Goal: Task Accomplishment & Management: Use online tool/utility

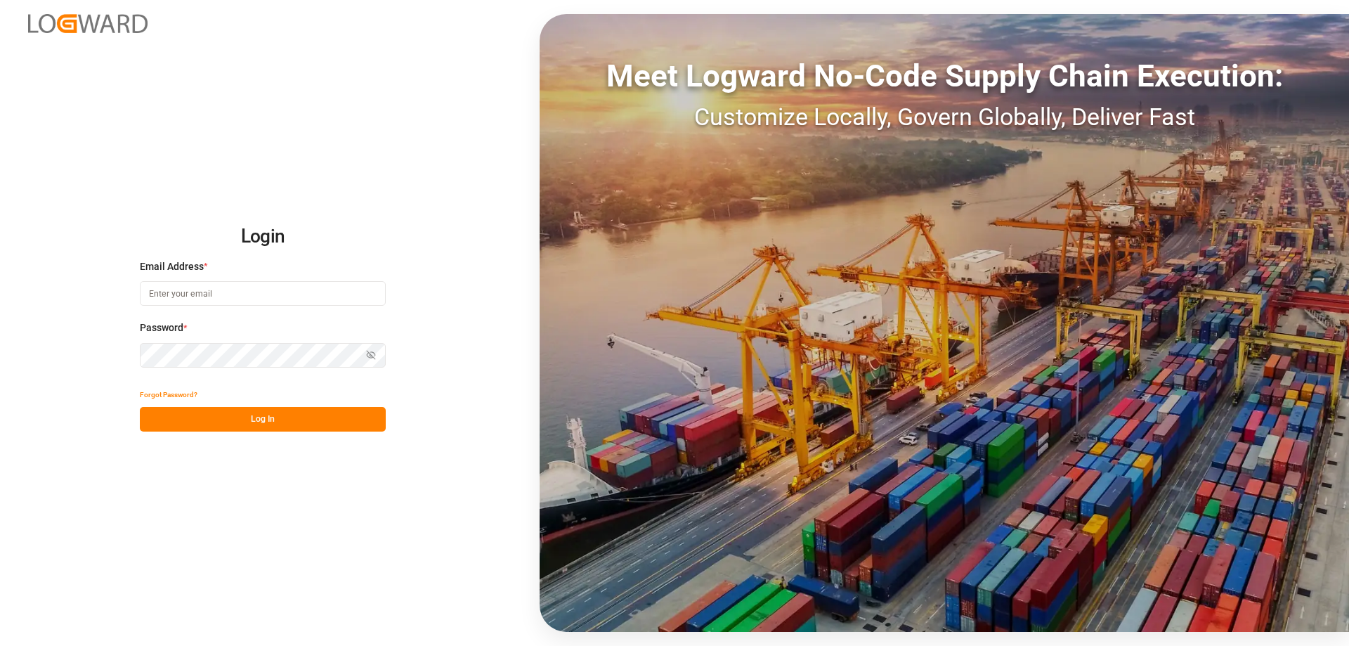
click at [212, 294] on input at bounding box center [263, 293] width 246 height 25
click at [200, 299] on input "sas.leipti" at bounding box center [263, 293] width 246 height 25
type input "[EMAIL_ADDRESS][DOMAIN_NAME]"
click at [307, 425] on button "Log In" at bounding box center [263, 419] width 246 height 25
click at [271, 424] on button "Log In" at bounding box center [263, 419] width 246 height 25
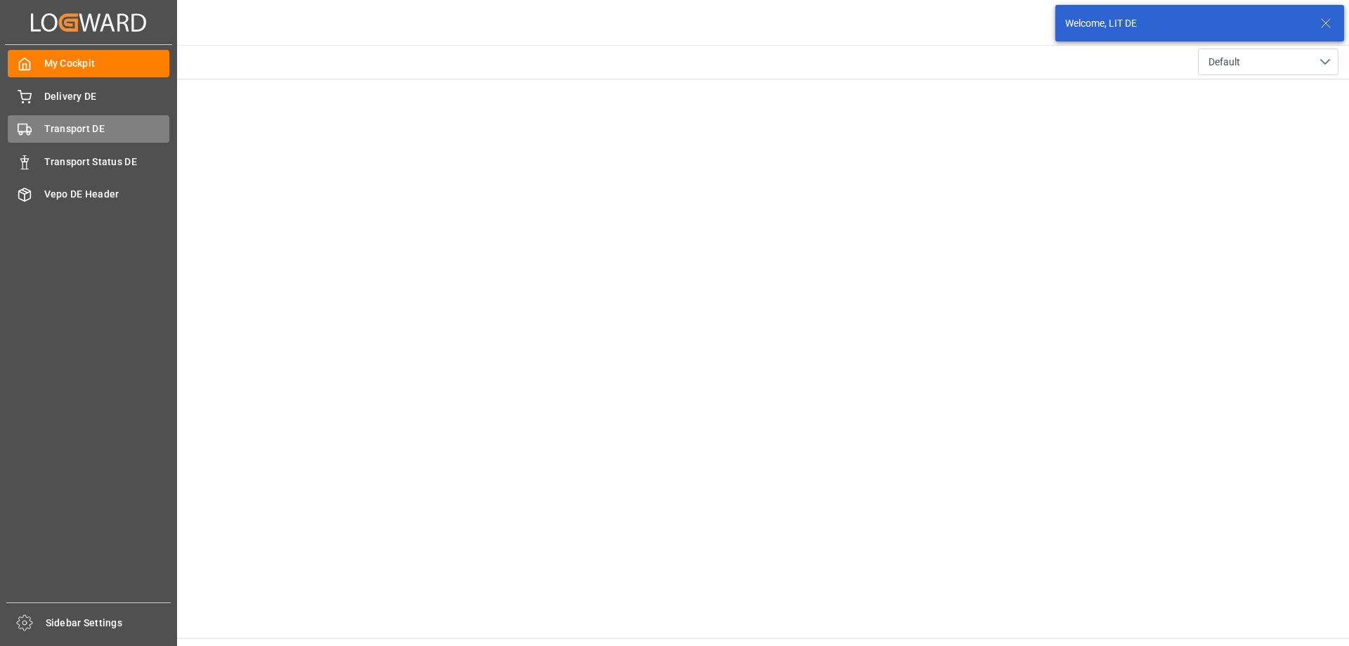
click at [77, 129] on span "Transport DE" at bounding box center [107, 129] width 126 height 15
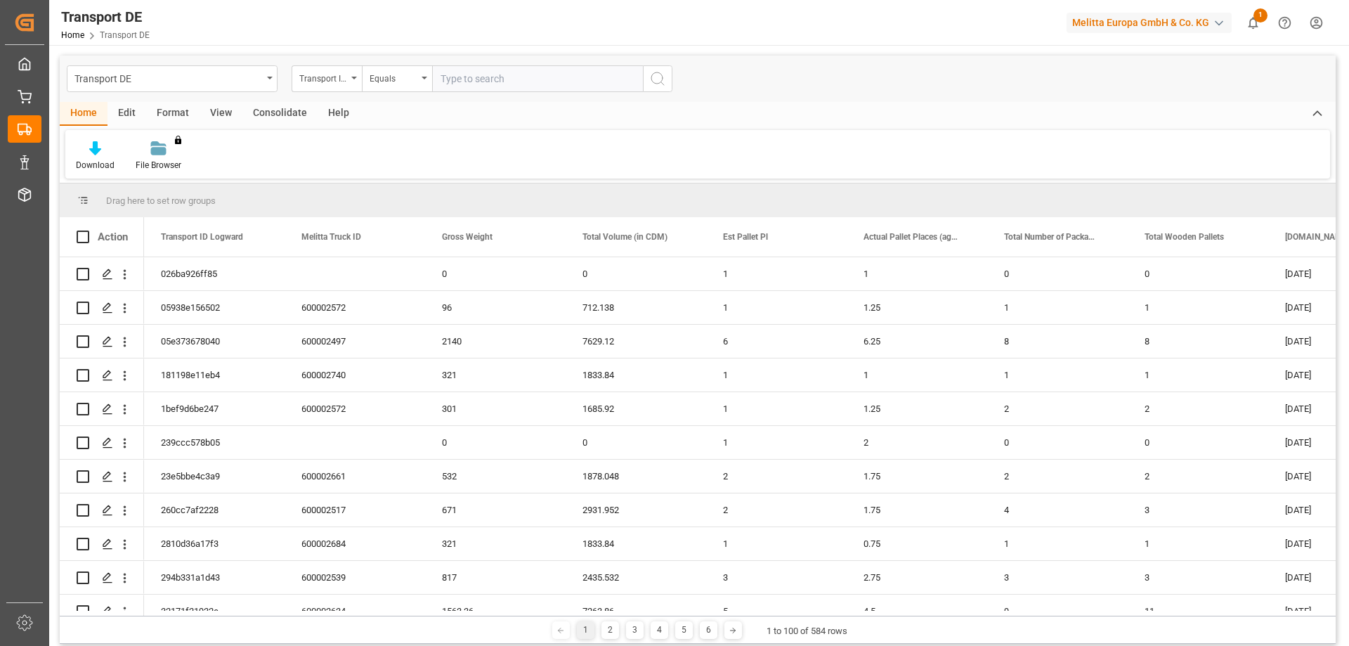
click at [480, 85] on input "text" at bounding box center [537, 78] width 211 height 27
type input "6745d7e016d0"
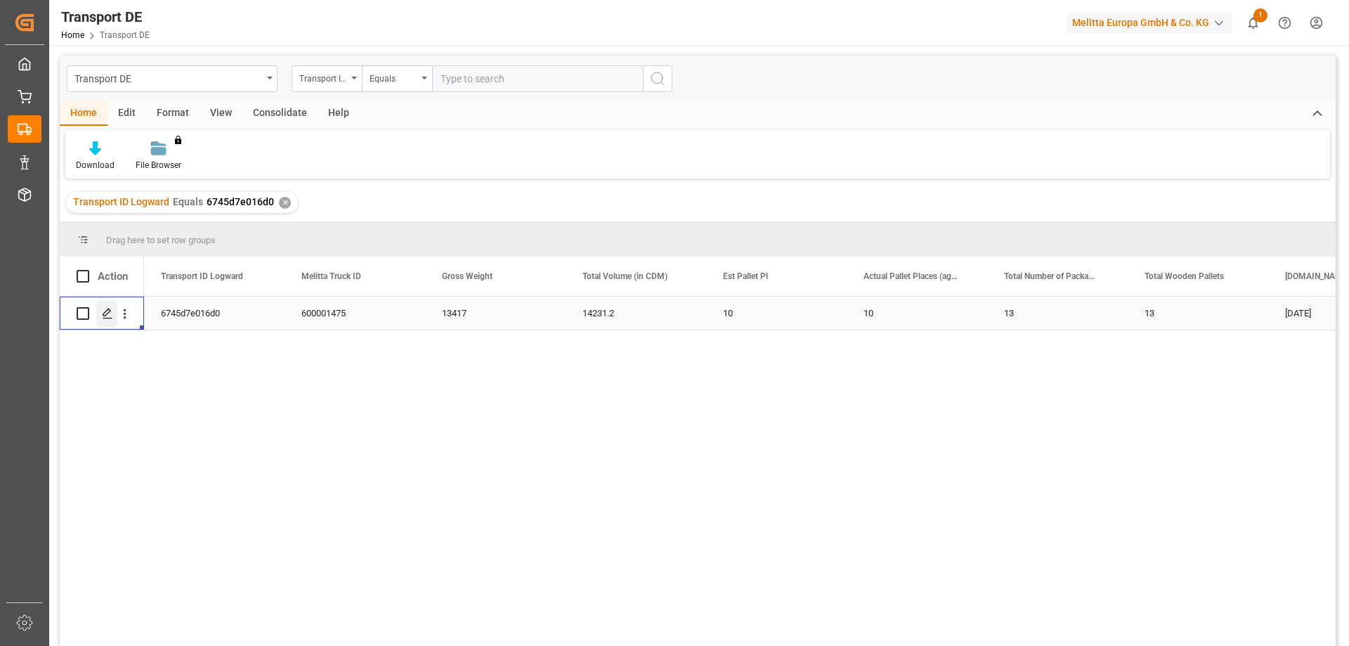
click at [104, 315] on icon "Press SPACE to select this row." at bounding box center [107, 313] width 11 height 11
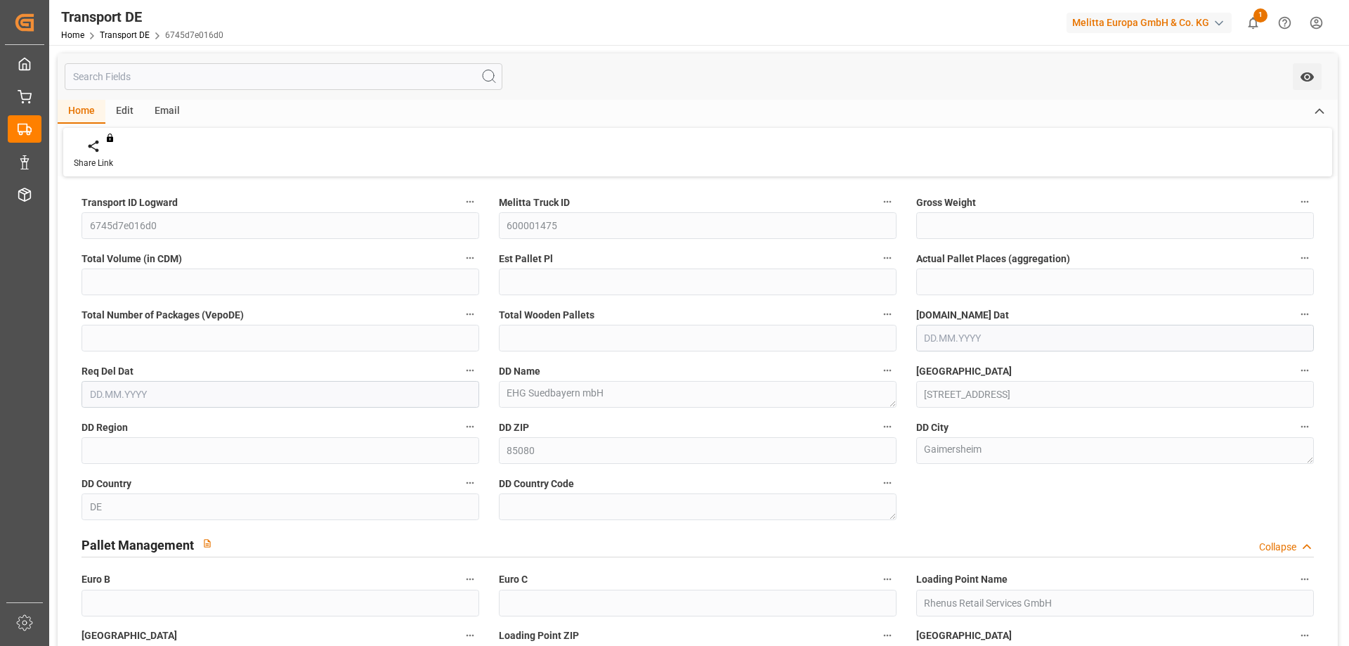
type input "13417"
type input "14231.2"
type input "10"
type input "13"
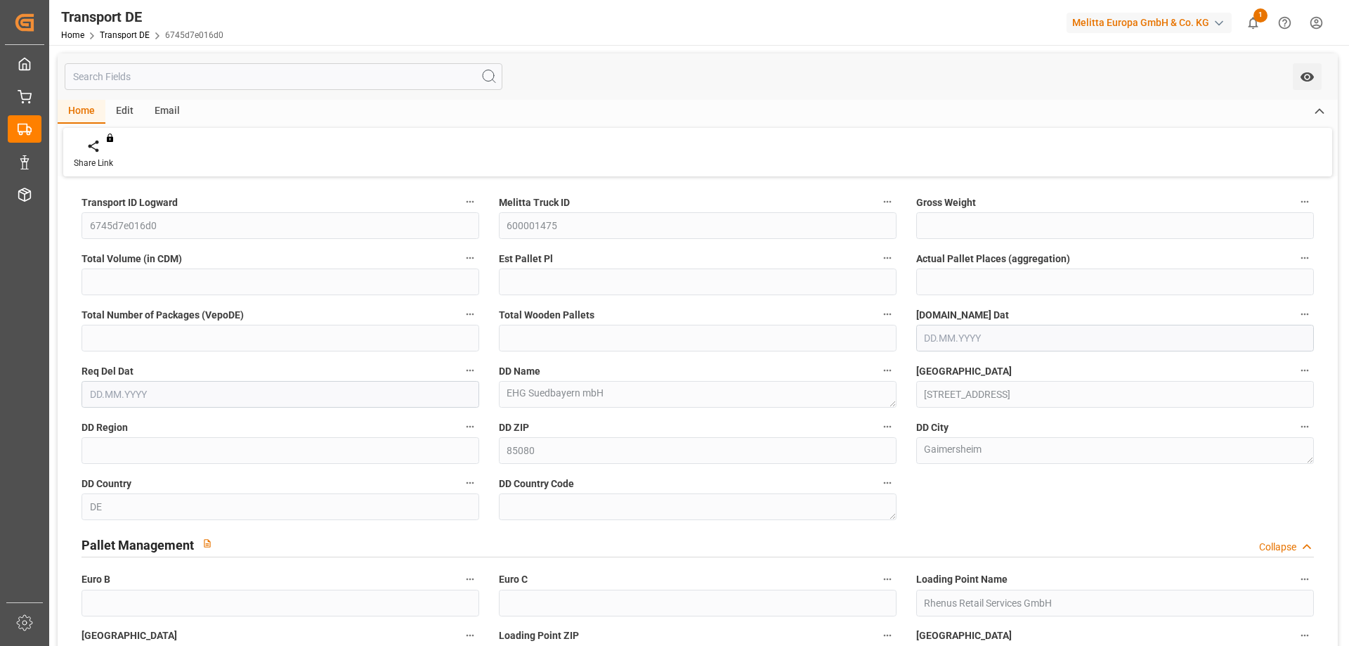
type input "13"
type input "85"
type input "13"
type input "0"
type input "[DATE]"
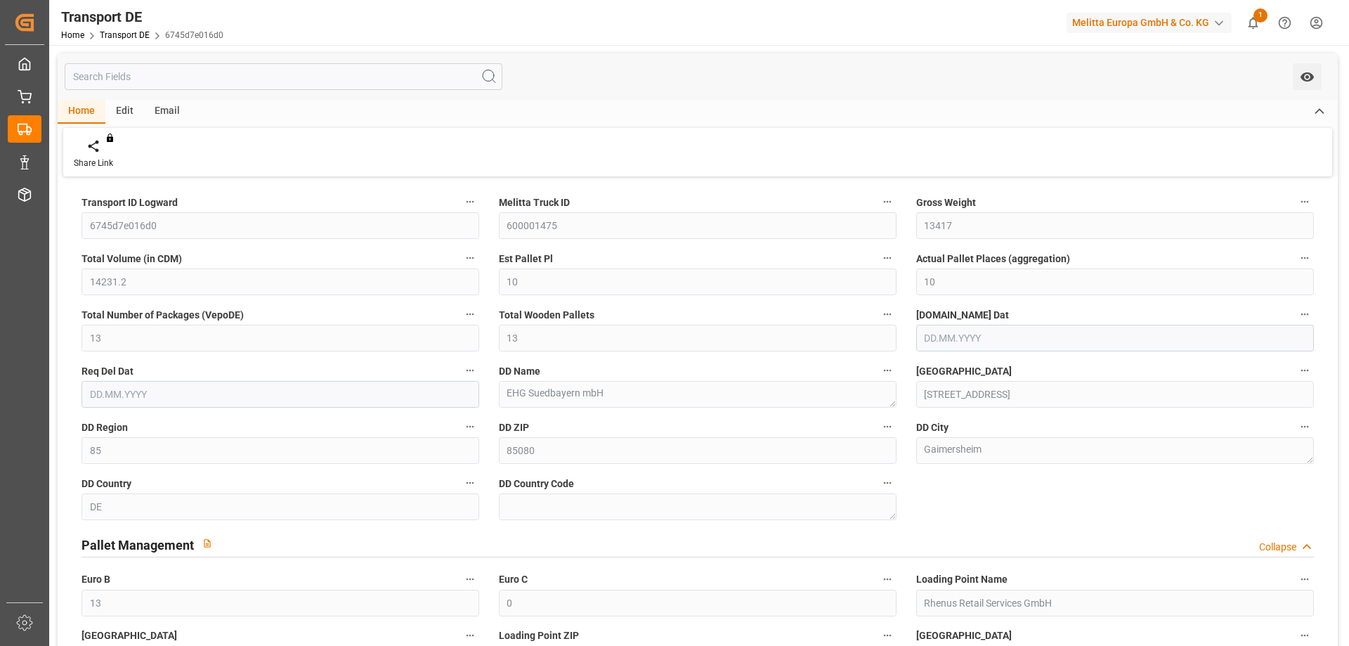
type input "[DATE]"
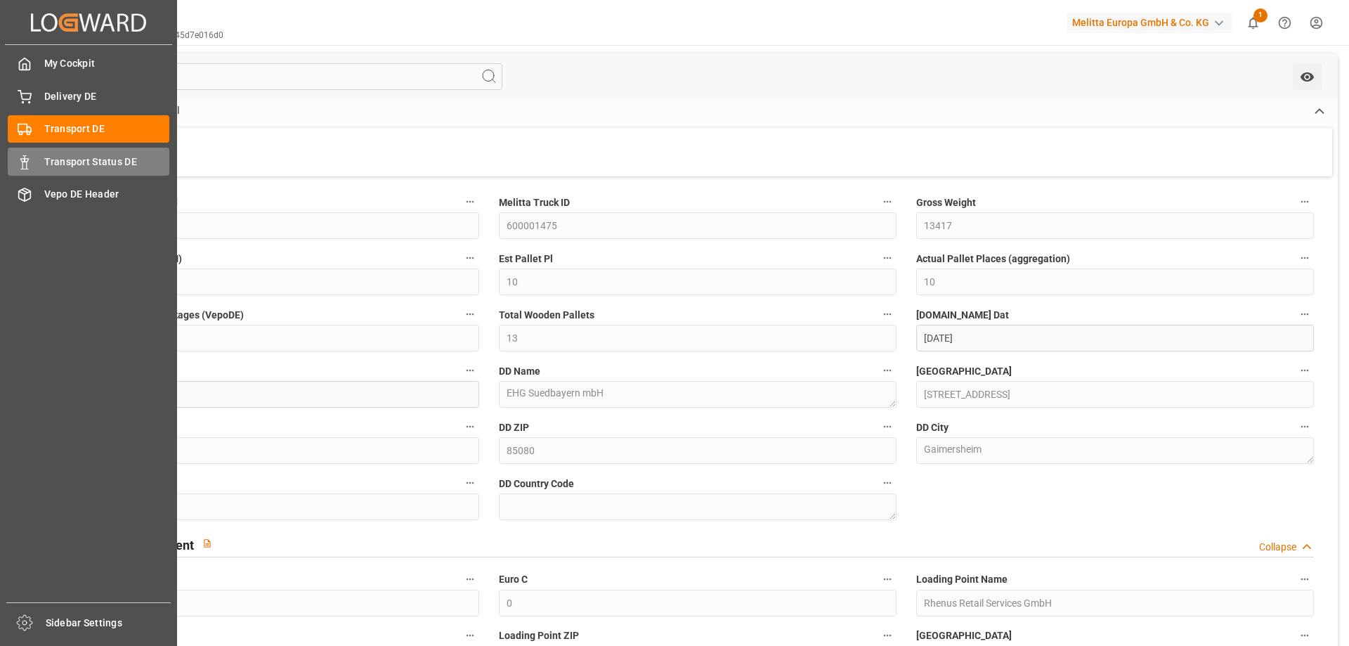
click at [58, 168] on span "Transport Status DE" at bounding box center [107, 162] width 126 height 15
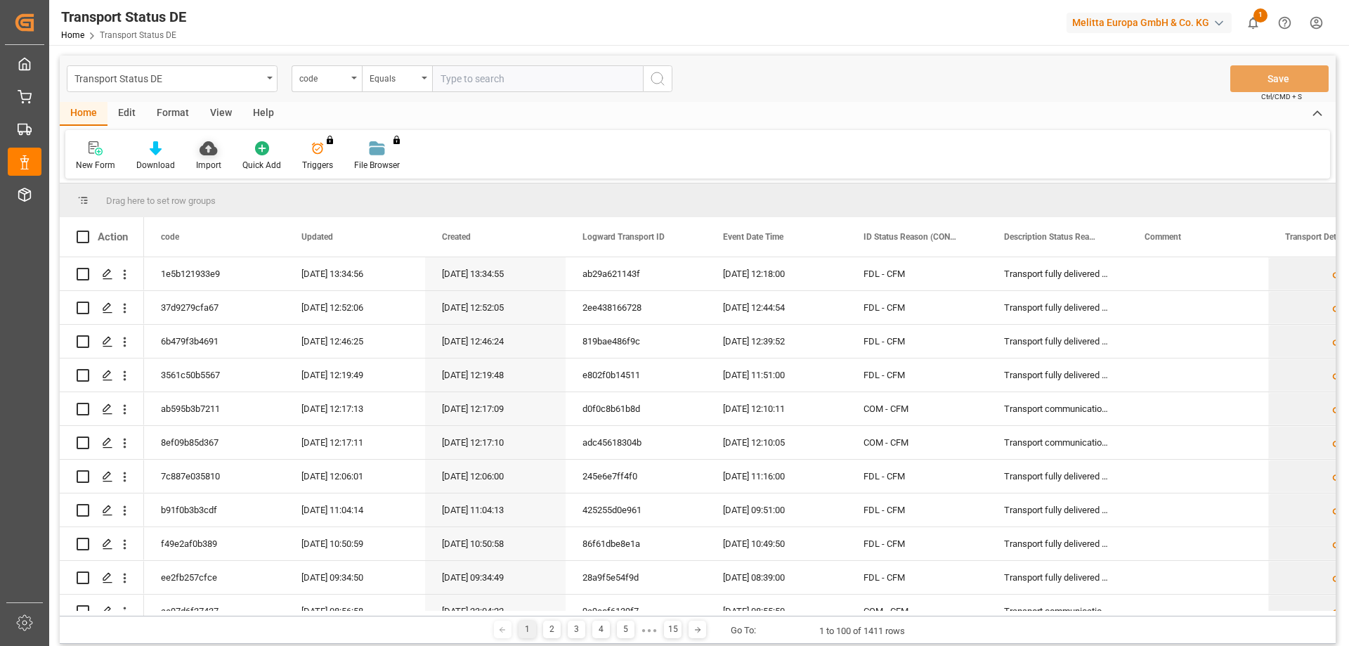
click at [204, 161] on div "Import" at bounding box center [208, 165] width 25 height 13
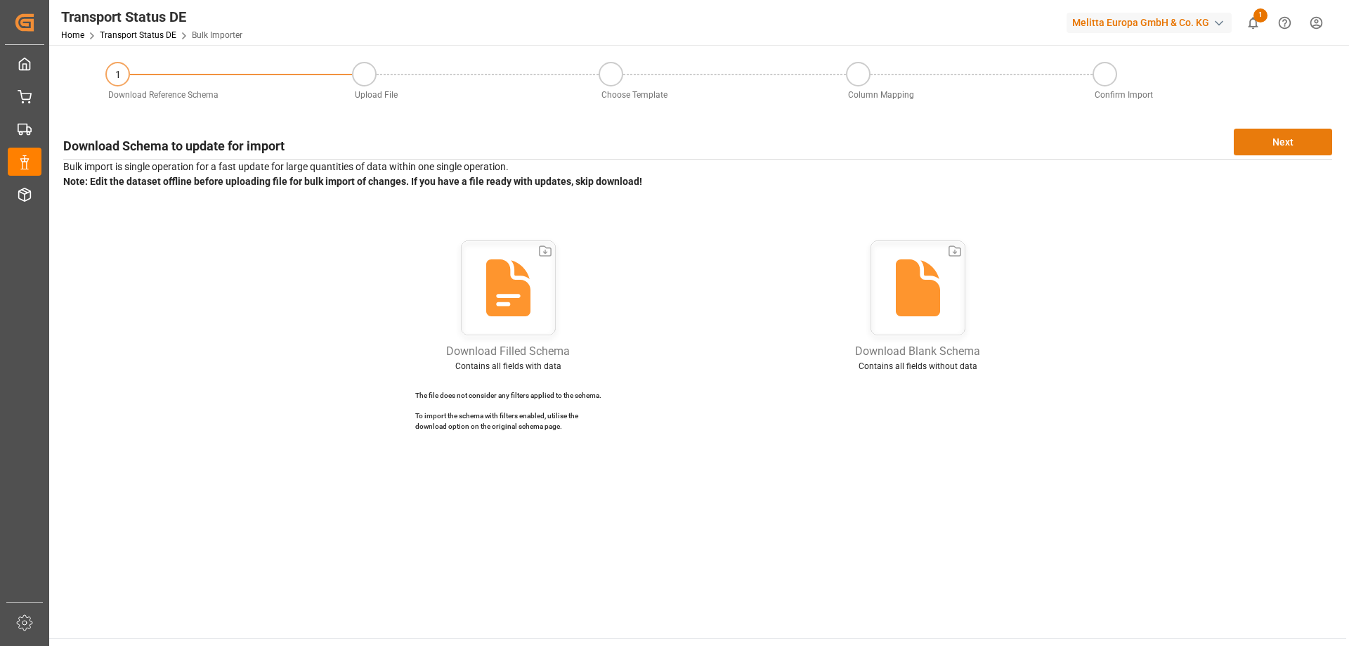
click at [1288, 145] on button "Next" at bounding box center [1283, 142] width 98 height 27
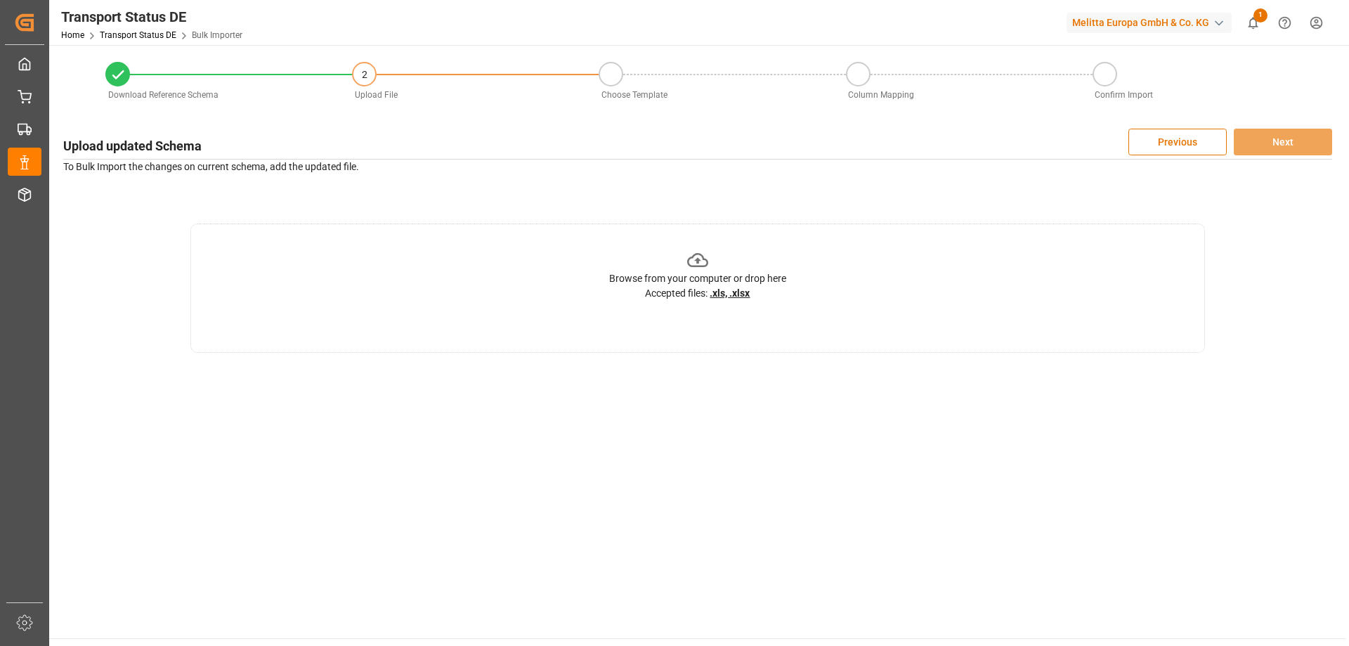
click at [724, 295] on u ".xls, .xlsx" at bounding box center [730, 292] width 40 height 11
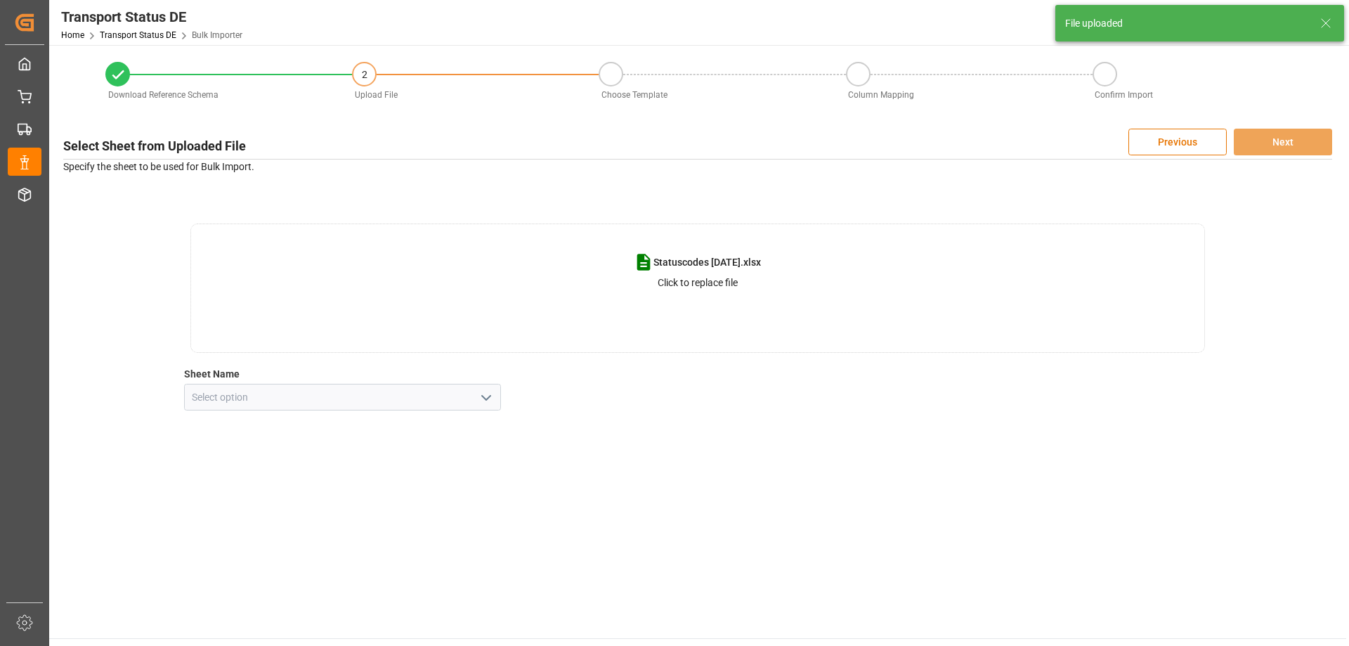
click at [485, 400] on icon "open menu" at bounding box center [486, 397] width 17 height 17
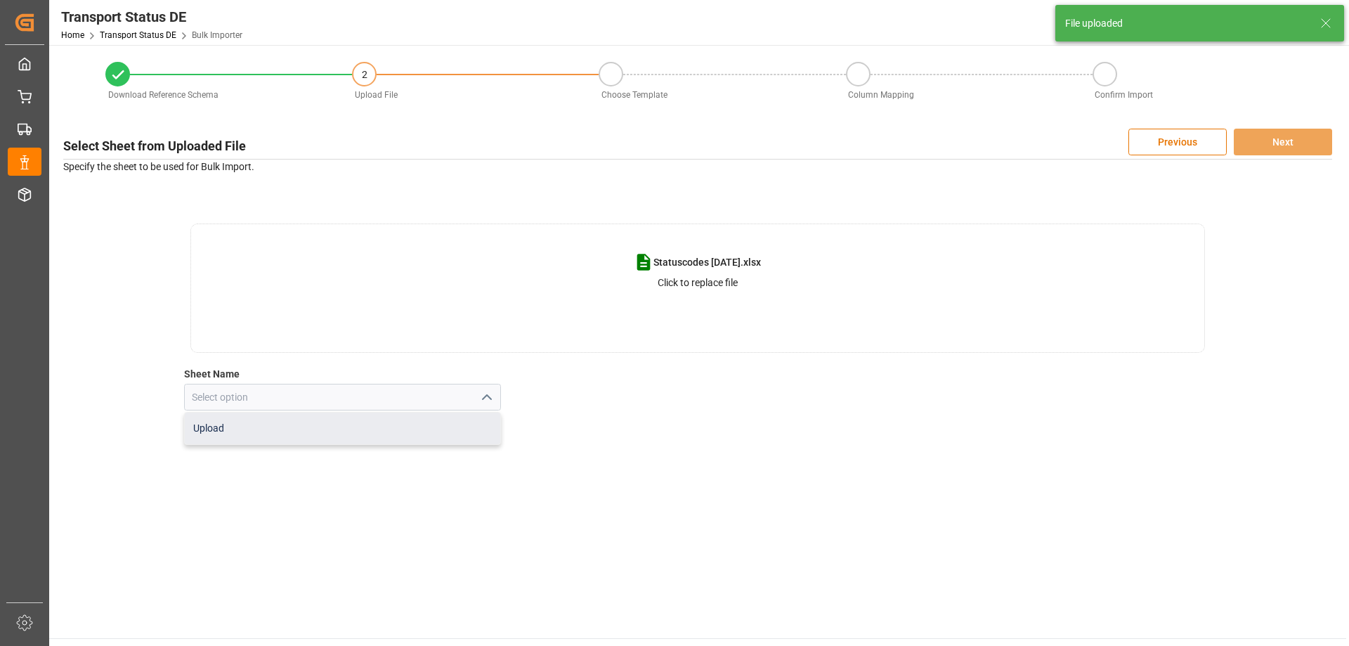
click at [353, 420] on div "Upload" at bounding box center [343, 429] width 316 height 32
type input "Upload"
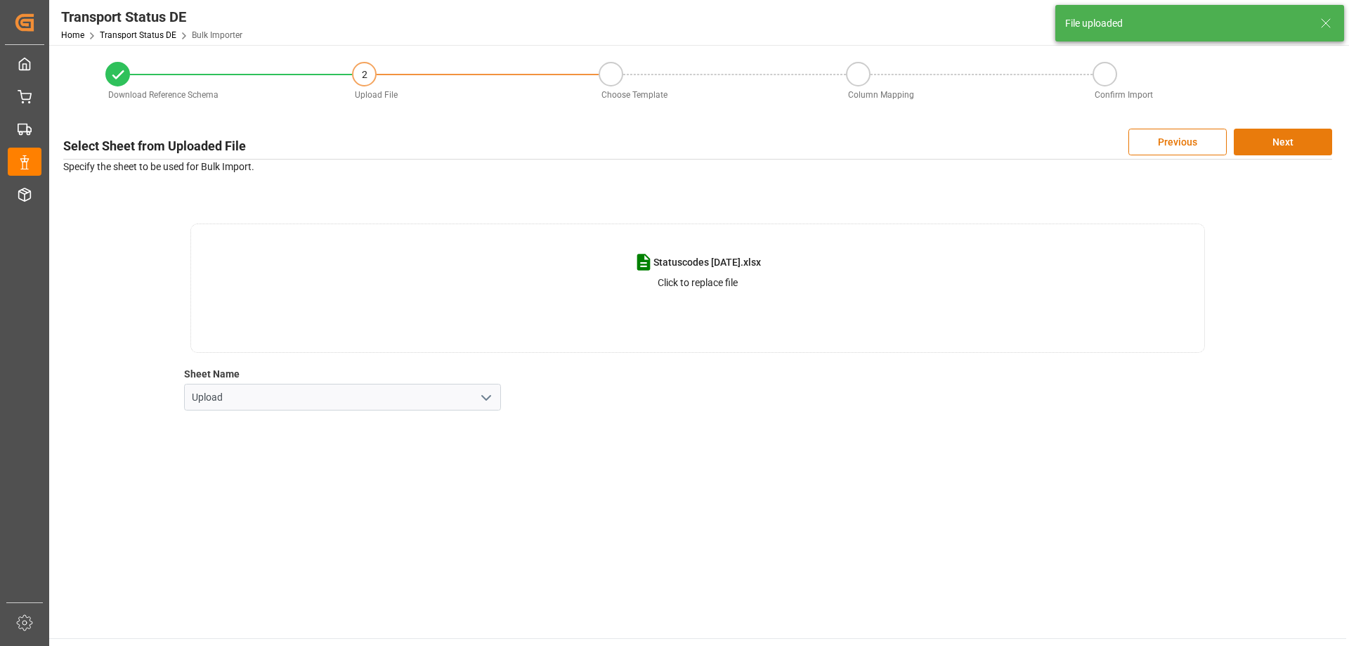
click at [1289, 135] on button "Next" at bounding box center [1283, 142] width 98 height 27
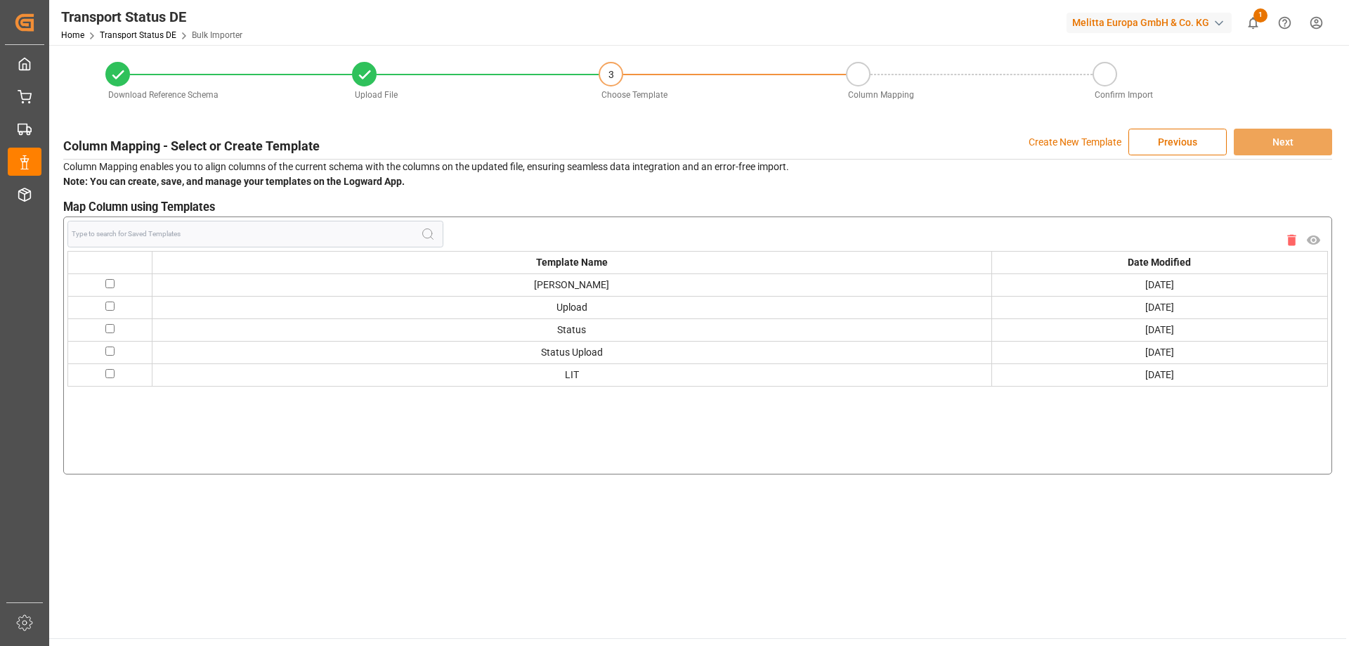
click at [108, 279] on input "checkbox" at bounding box center [109, 283] width 9 height 9
checkbox input "true"
click at [1270, 148] on button "Next" at bounding box center [1283, 142] width 98 height 27
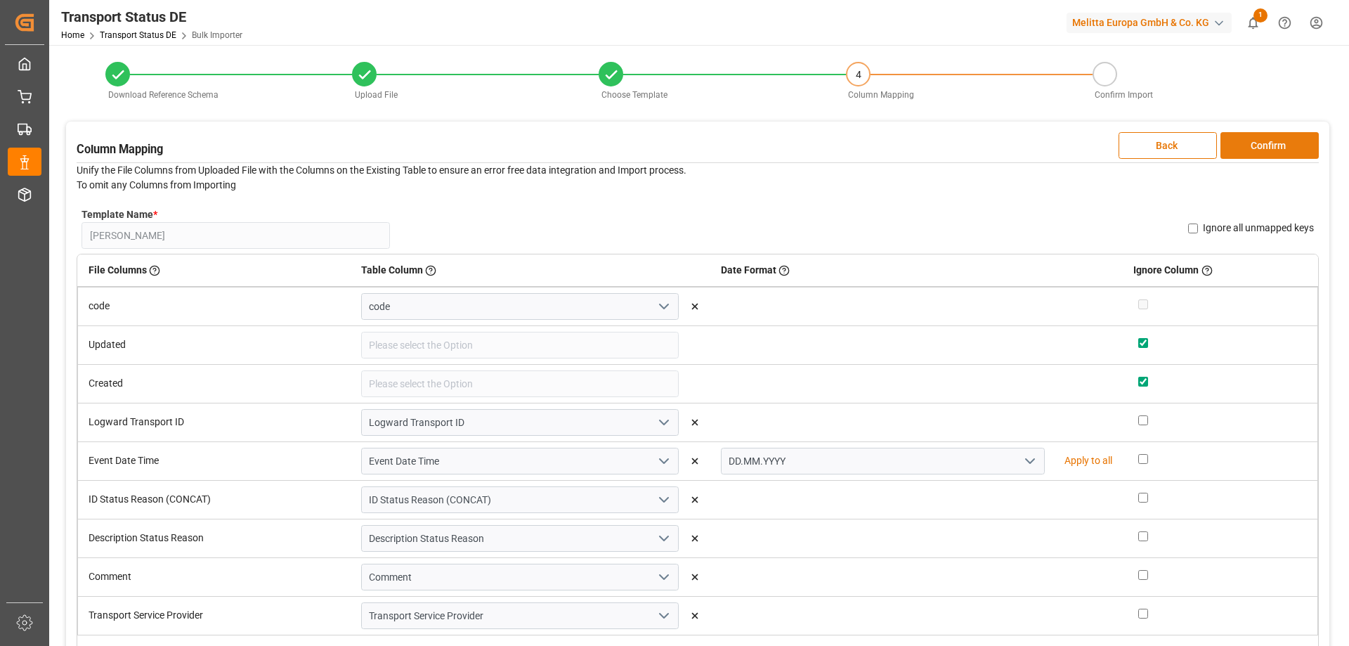
click at [1301, 141] on button "Confirm" at bounding box center [1270, 145] width 98 height 27
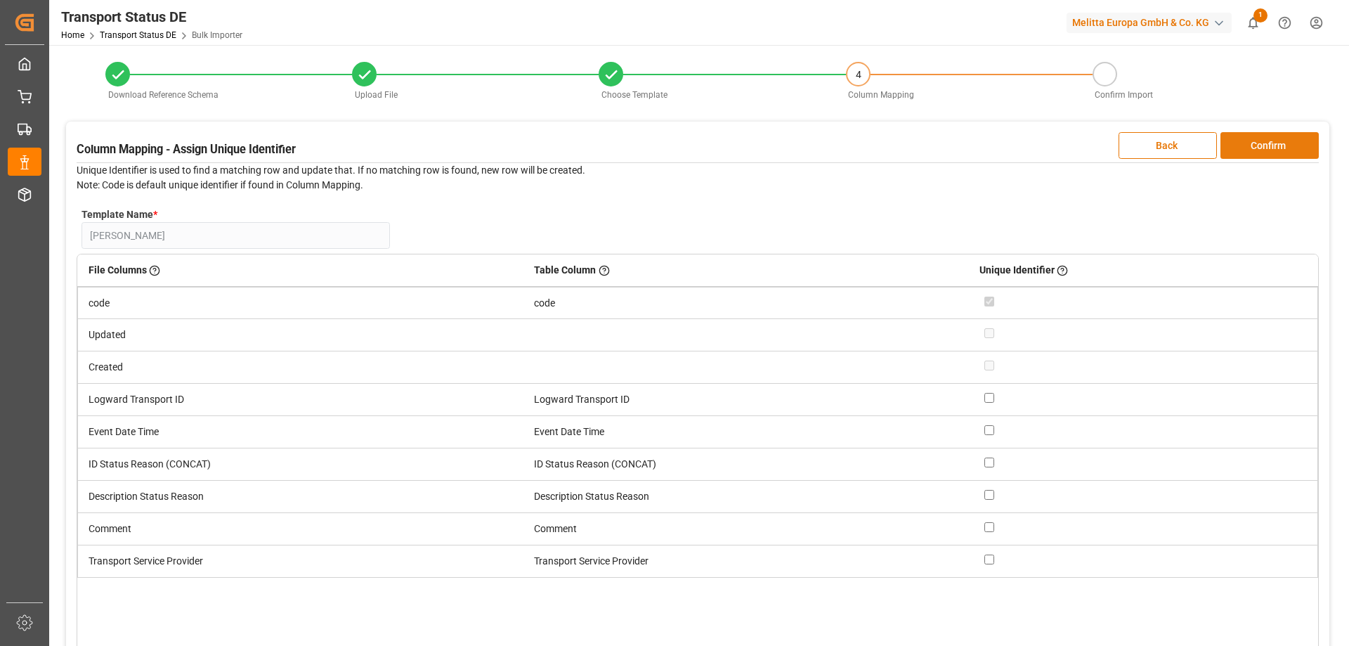
click at [1301, 141] on button "Confirm" at bounding box center [1270, 145] width 98 height 27
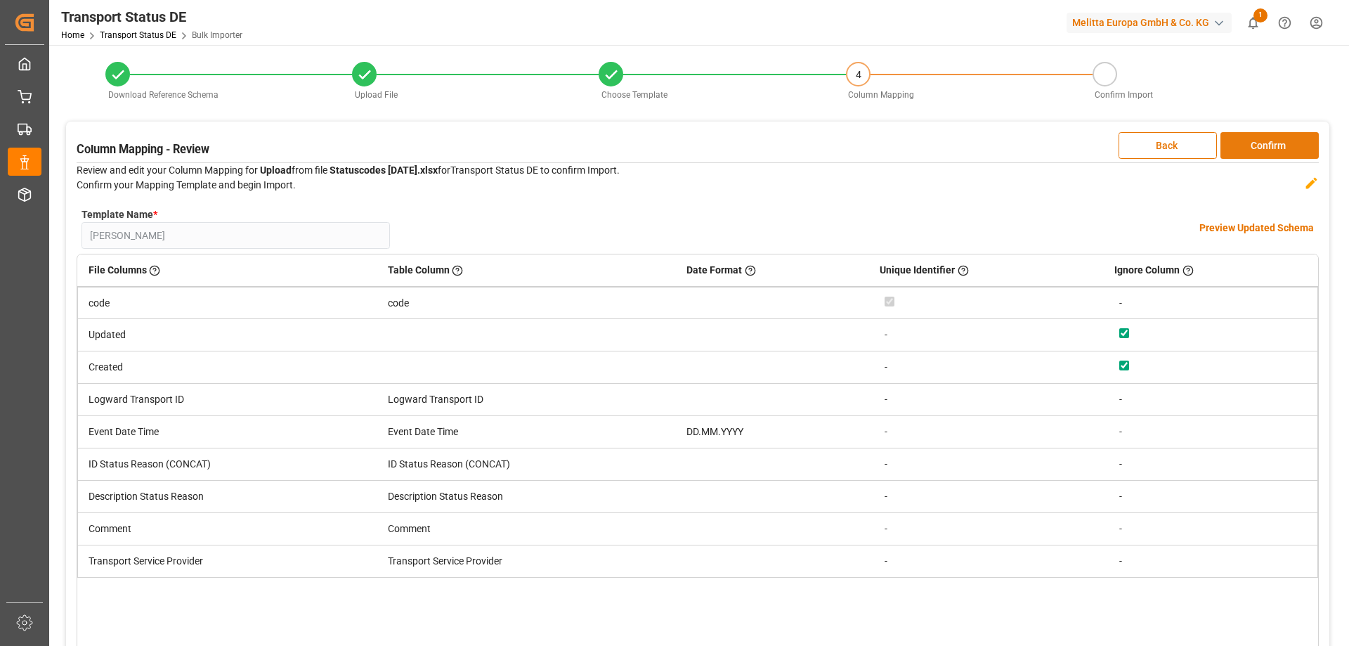
click at [1301, 141] on button "Confirm" at bounding box center [1270, 145] width 98 height 27
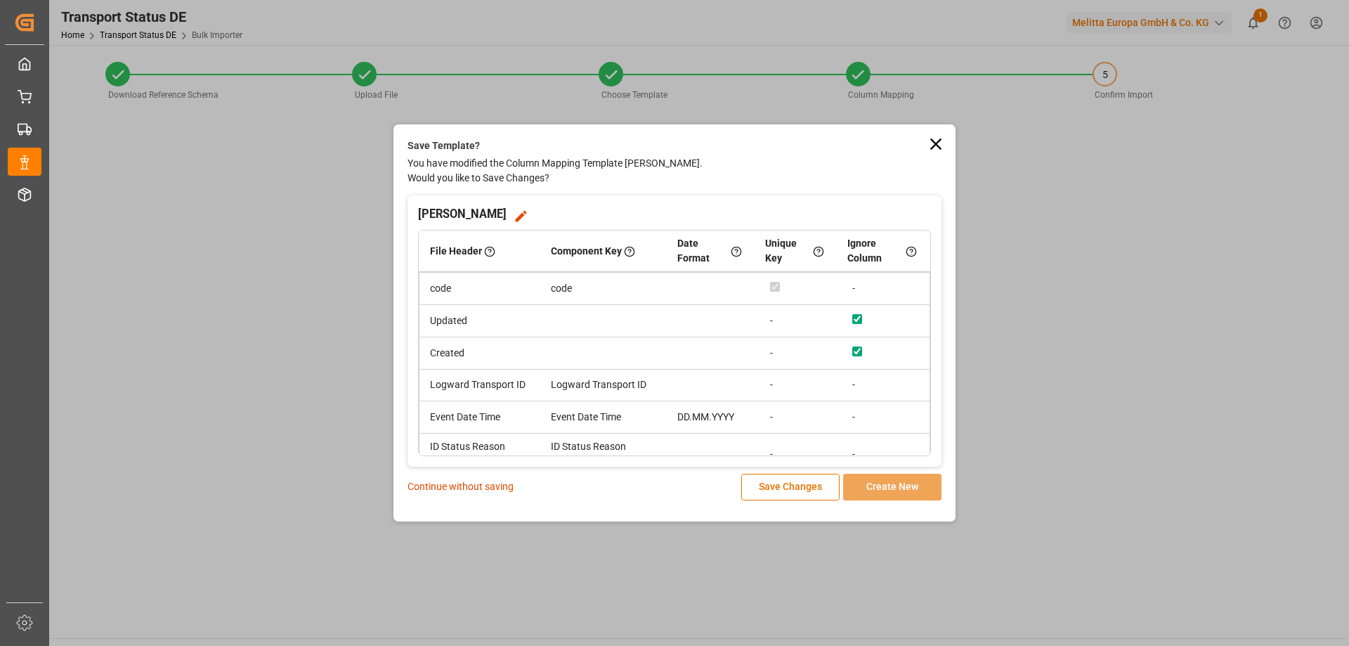
click at [450, 488] on p "Continue without saving" at bounding box center [461, 486] width 106 height 15
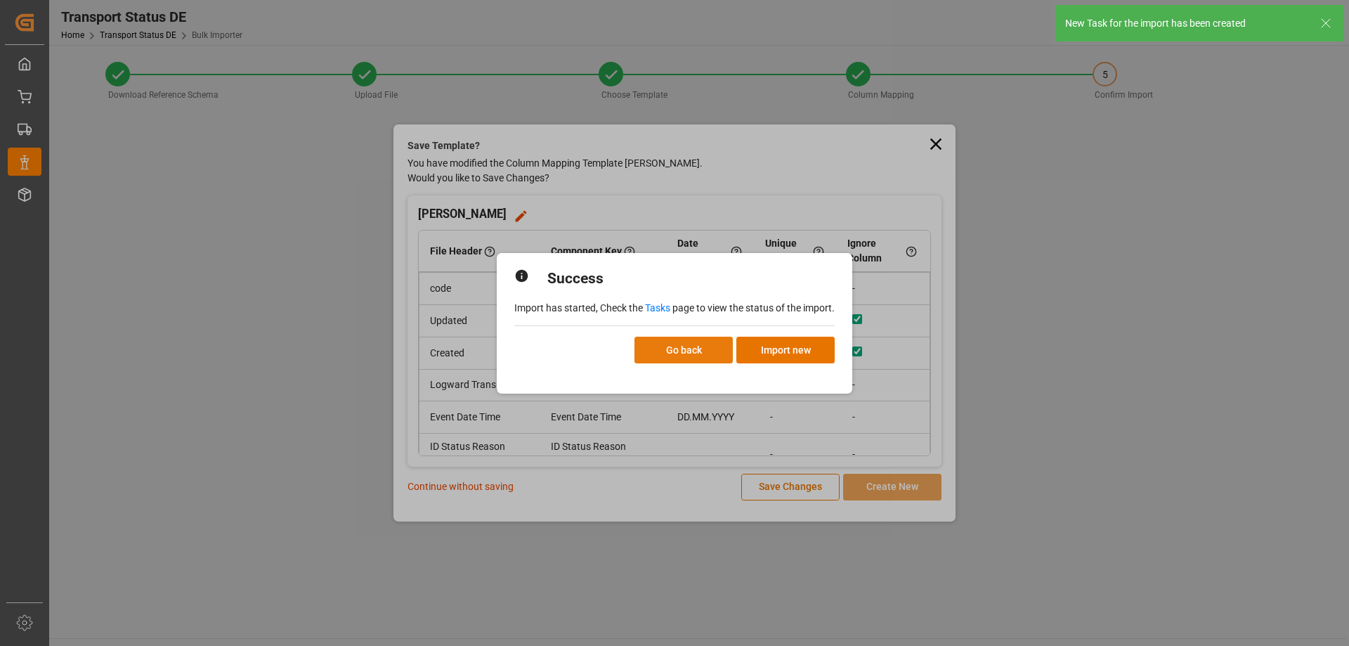
click at [696, 349] on button "Go back" at bounding box center [684, 350] width 98 height 27
